Goal: Check status: Check status

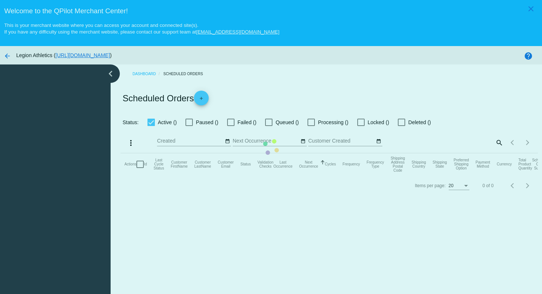
checkbox input "true"
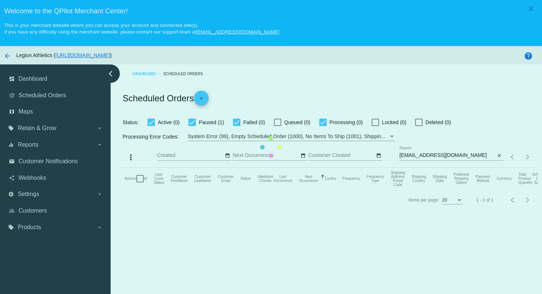
click at [329, 168] on mat-table "Actions Id Last Cycle Status Customer FirstName Customer LastName Customer Emai…" at bounding box center [329, 179] width 417 height 22
click at [370, 168] on mat-table "Actions Id Last Cycle Status Customer FirstName Customer LastName Customer Emai…" at bounding box center [329, 179] width 417 height 22
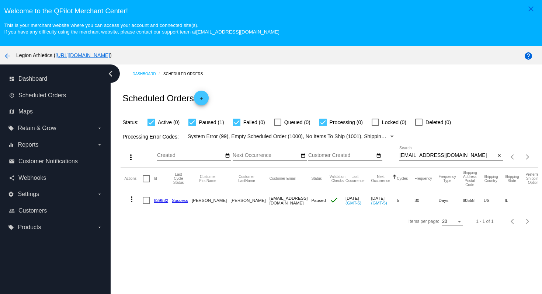
click at [466, 160] on div "[EMAIL_ADDRESS][DOMAIN_NAME] Search" at bounding box center [447, 153] width 96 height 14
drag, startPoint x: 459, startPoint y: 158, endPoint x: 459, endPoint y: 142, distance: 16.2
click at [459, 142] on app-dashboard-scheduled-orders "Scheduled Orders add Status: Active (0) Paused (1) Failed (0) Queued (0) Proces…" at bounding box center [329, 157] width 417 height 148
paste input "[EMAIL_ADDRESS]"
type input "[EMAIL_ADDRESS][DOMAIN_NAME]"
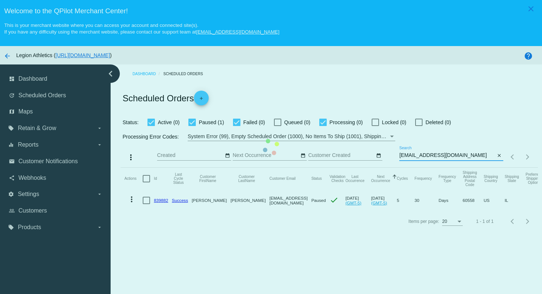
click at [383, 168] on mat-table "Actions Id Last Cycle Status Customer FirstName Customer LastName Customer Emai…" at bounding box center [329, 189] width 417 height 43
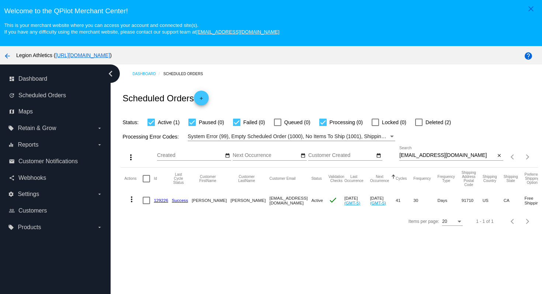
click at [160, 199] on link "129226" at bounding box center [161, 200] width 14 height 5
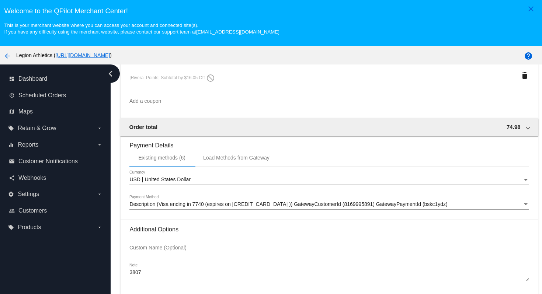
scroll to position [708, 0]
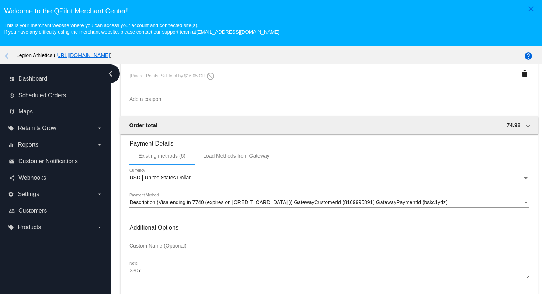
click at [285, 199] on div "Description (Visa ending in 7740 (expires on [CREDIT_CARD_DATA] )) GatewayCusto…" at bounding box center [328, 201] width 399 height 14
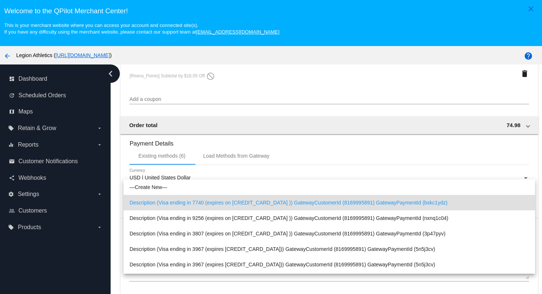
click at [349, 82] on div at bounding box center [271, 147] width 542 height 294
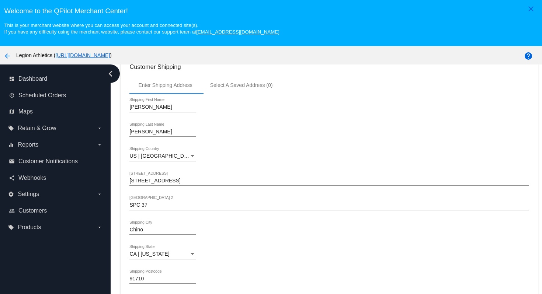
scroll to position [52, 0]
